Goal: Task Accomplishment & Management: Manage account settings

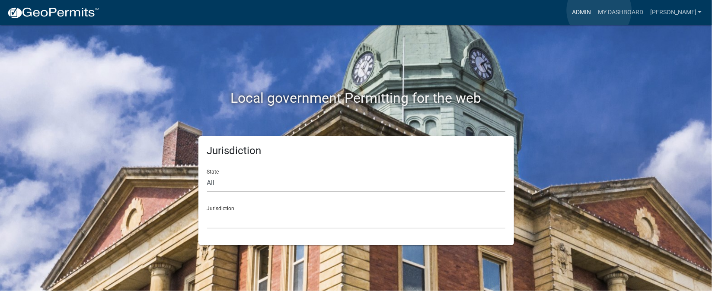
click at [594, 10] on link "Admin" at bounding box center [581, 12] width 26 height 16
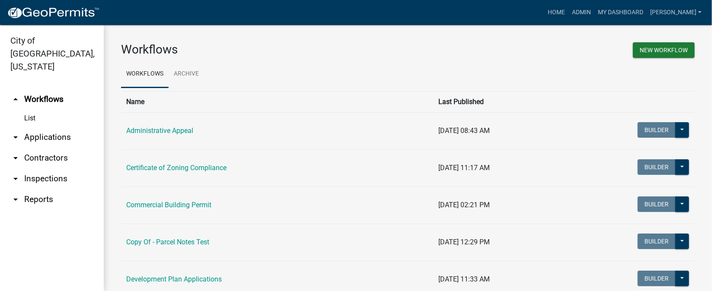
click at [41, 169] on link "arrow_drop_down Inspections" at bounding box center [52, 179] width 104 height 21
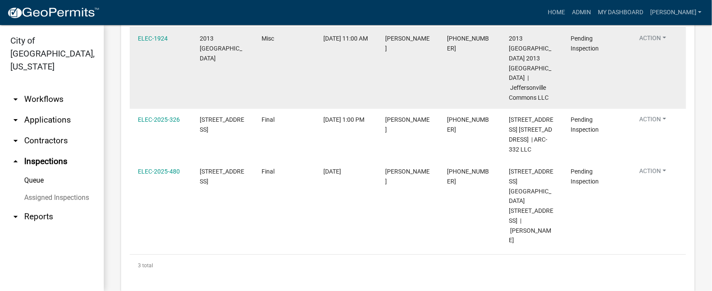
scroll to position [113, 0]
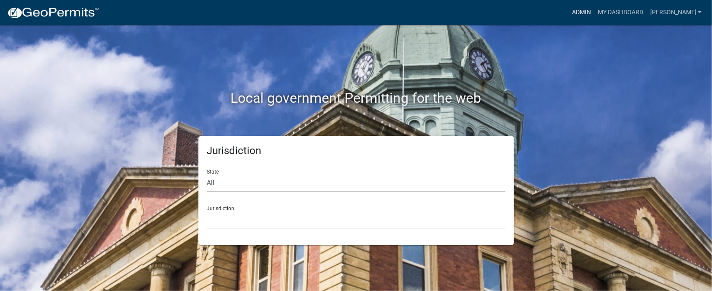
click at [594, 7] on link "Admin" at bounding box center [581, 12] width 26 height 16
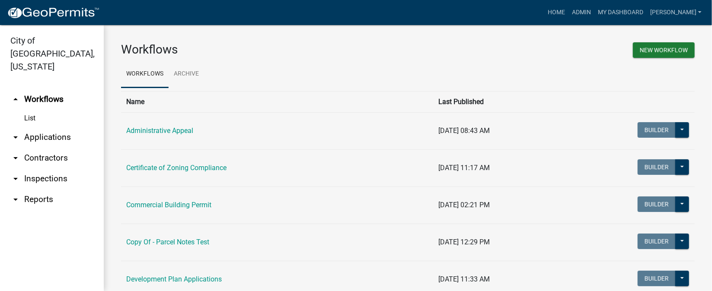
click at [57, 169] on link "arrow_drop_down Inspections" at bounding box center [52, 179] width 104 height 21
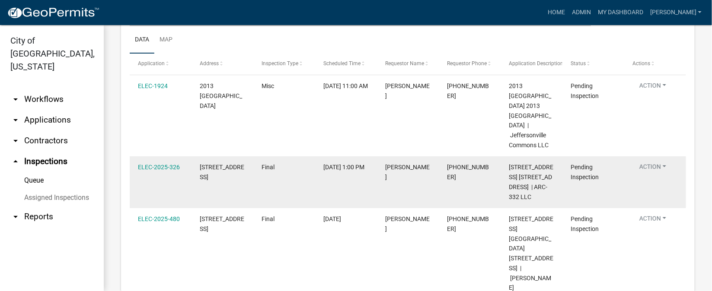
scroll to position [113, 0]
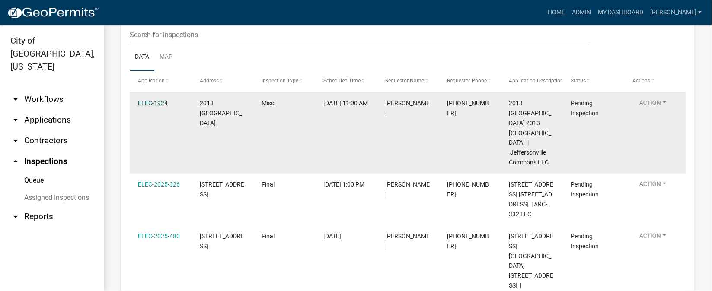
click at [157, 104] on link "ELEC-1924" at bounding box center [153, 103] width 30 height 7
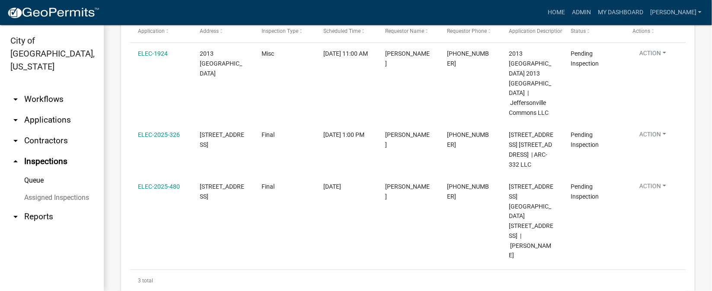
scroll to position [178, 0]
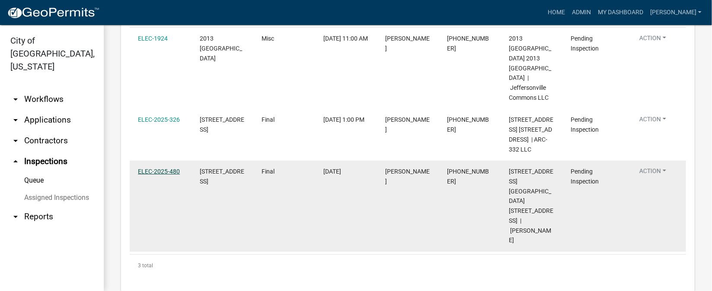
click at [145, 175] on link "ELEC-2025-480" at bounding box center [159, 171] width 42 height 7
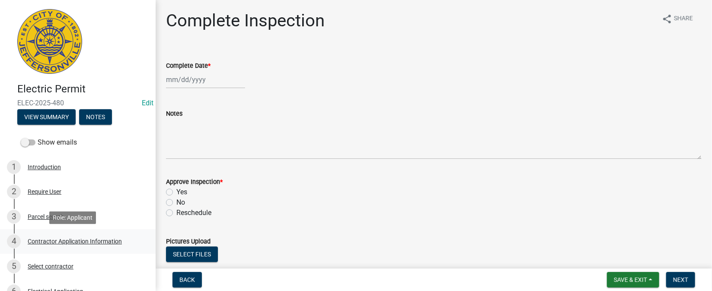
click at [96, 243] on div "Contractor Application Information" at bounding box center [75, 242] width 94 height 6
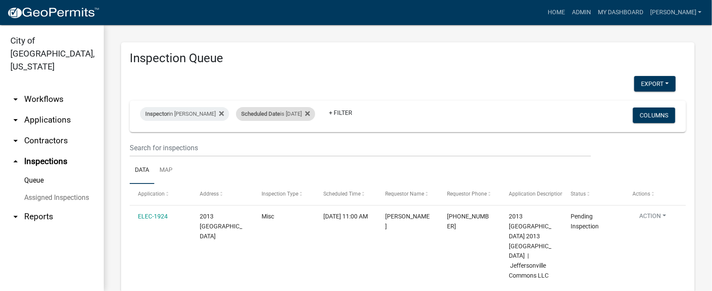
click at [305, 118] on div "Scheduled Date is [DATE]" at bounding box center [275, 114] width 79 height 14
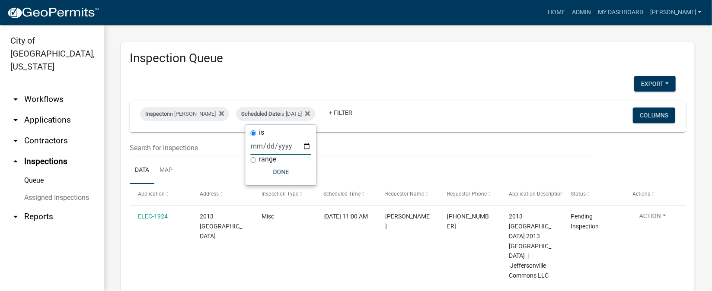
click at [309, 146] on input "[DATE]" at bounding box center [281, 146] width 60 height 18
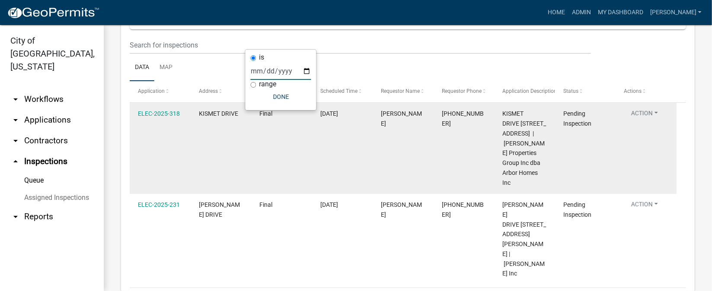
scroll to position [126, 0]
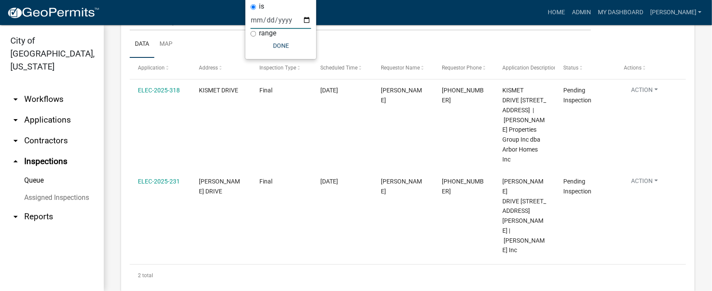
click at [306, 19] on input "[DATE]" at bounding box center [281, 20] width 60 height 18
type input "[DATE]"
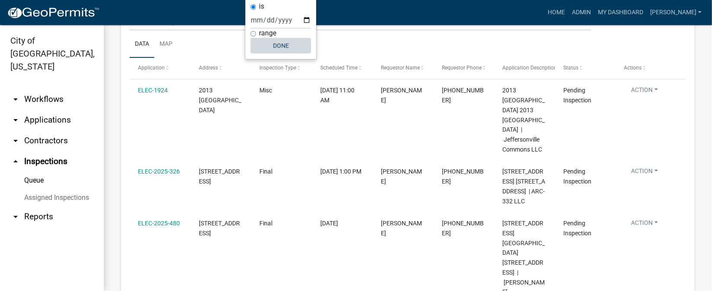
click at [285, 46] on button "Done" at bounding box center [281, 46] width 60 height 16
